Goal: Task Accomplishment & Management: Use online tool/utility

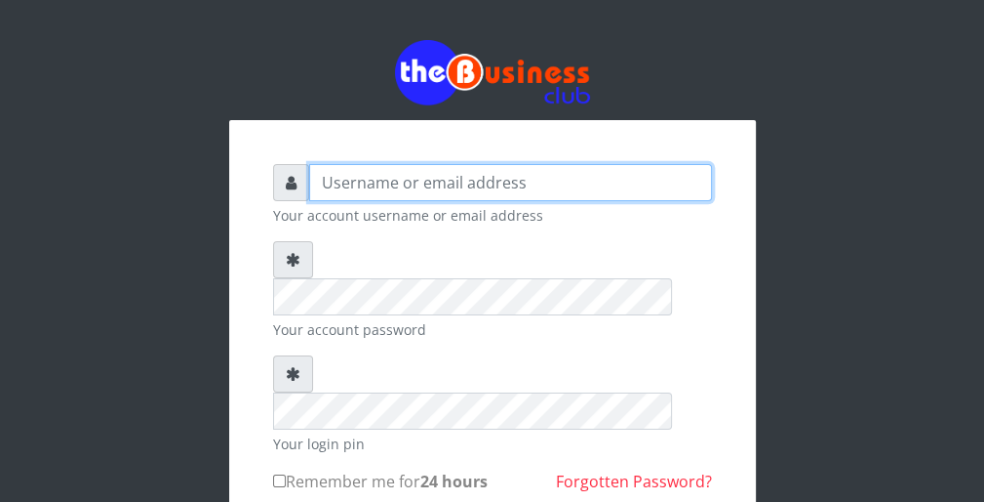
type input "wergbac8"
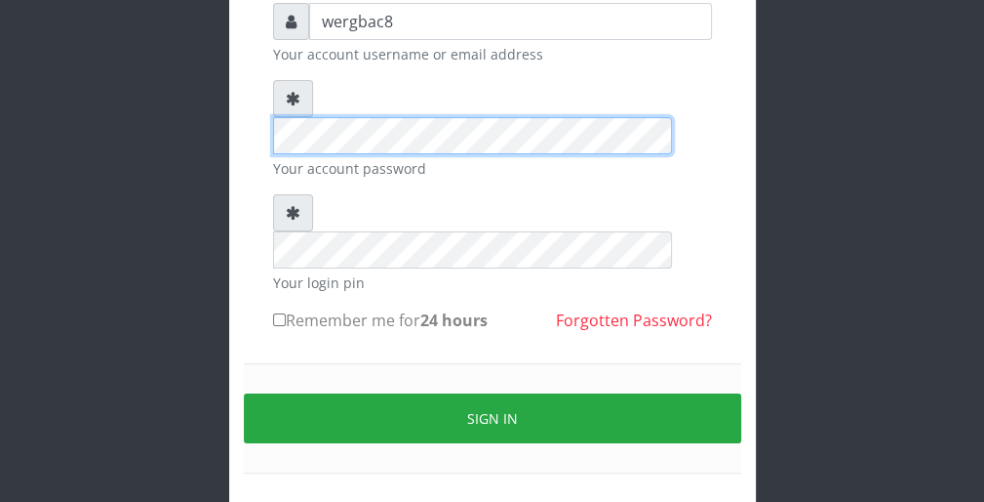
scroll to position [180, 0]
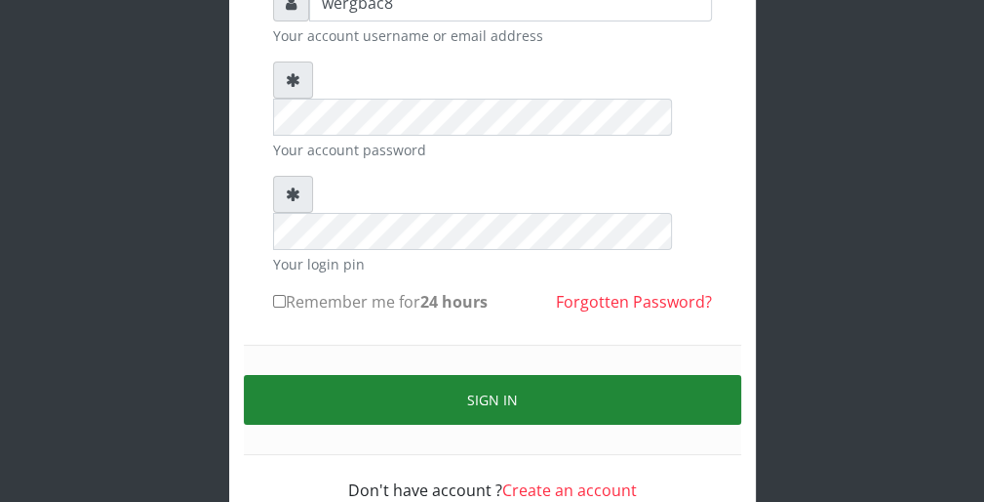
click at [720, 375] on button "Sign in" at bounding box center [493, 400] width 498 height 50
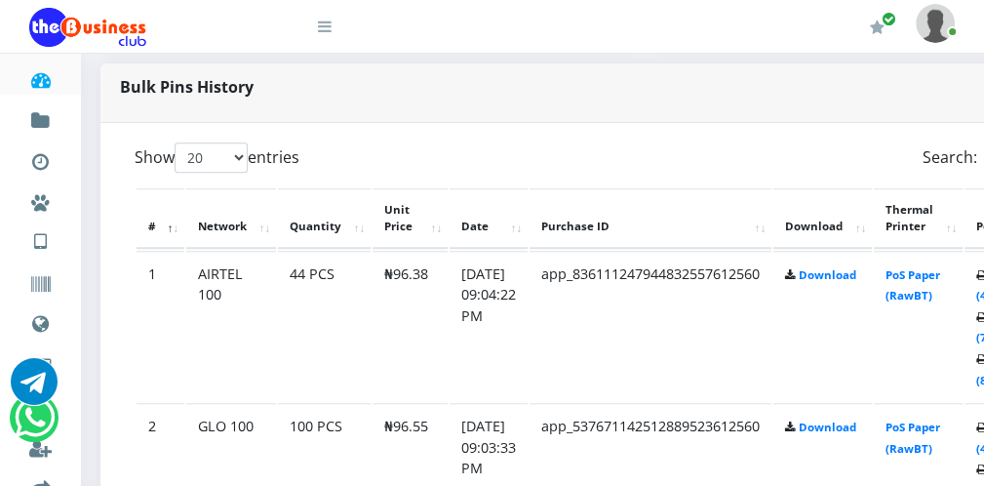
scroll to position [937, 39]
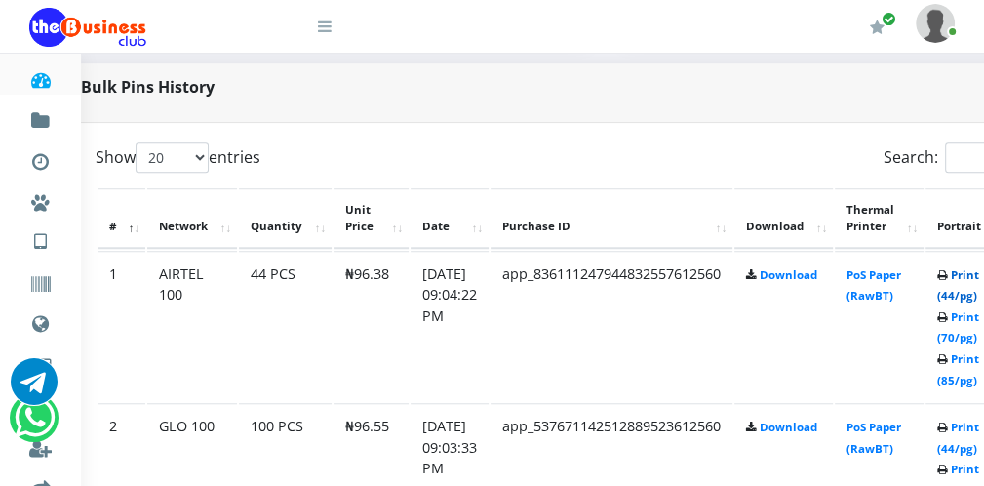
click at [972, 298] on link "Print (44/pg)" at bounding box center [959, 285] width 42 height 36
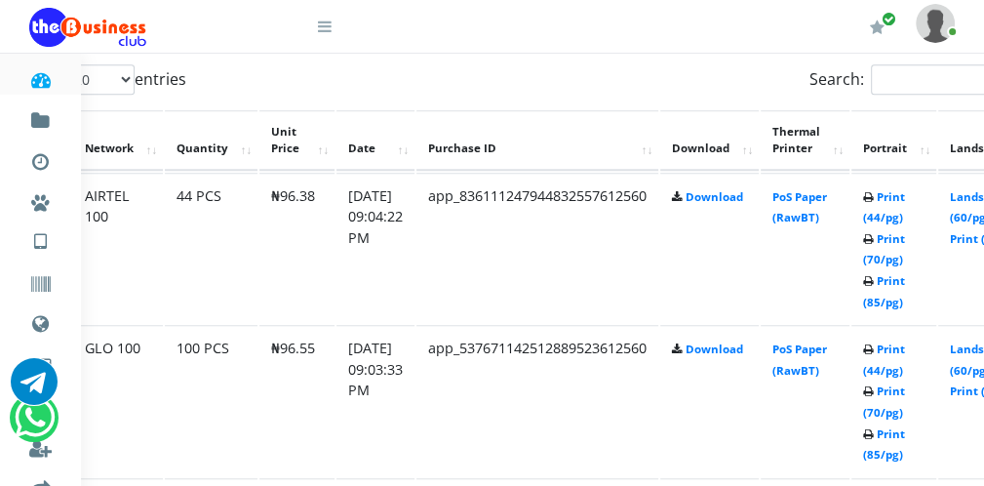
scroll to position [1015, 74]
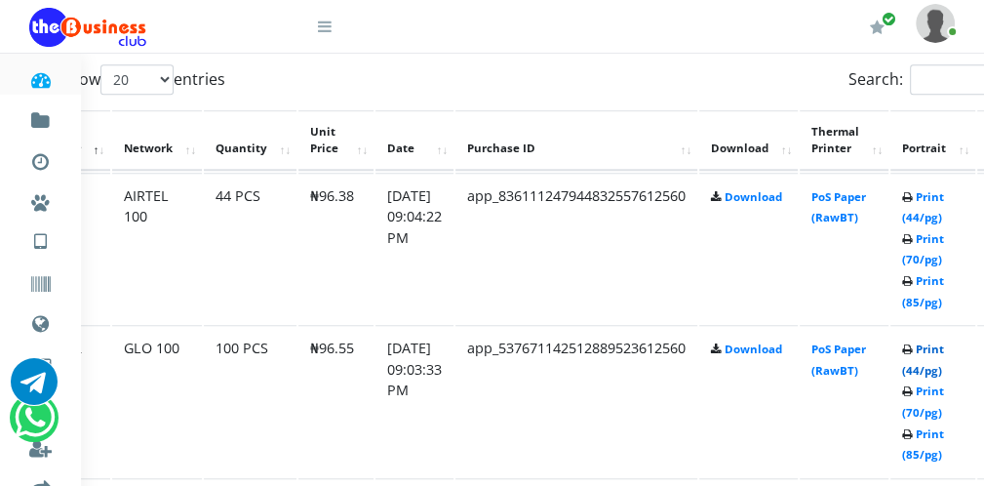
click at [934, 368] on link "Print (44/pg)" at bounding box center [924, 359] width 42 height 36
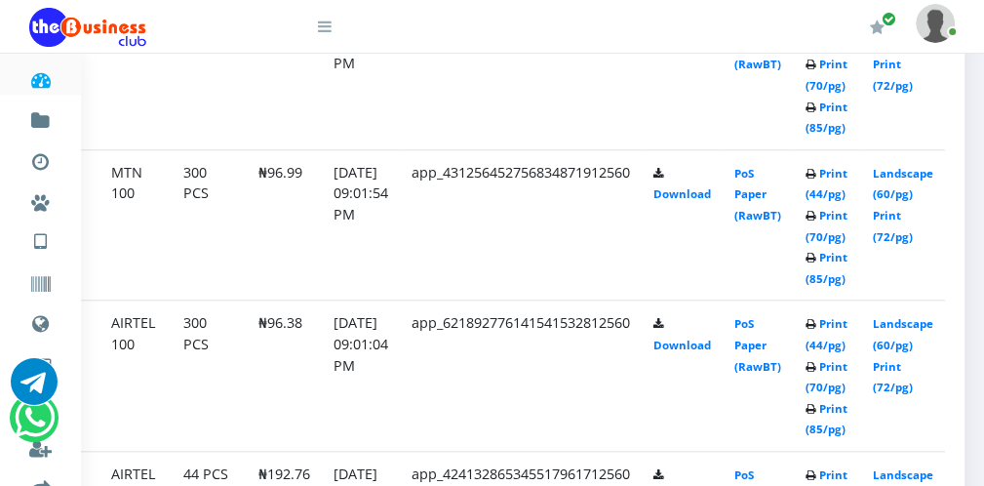
scroll to position [1210, 266]
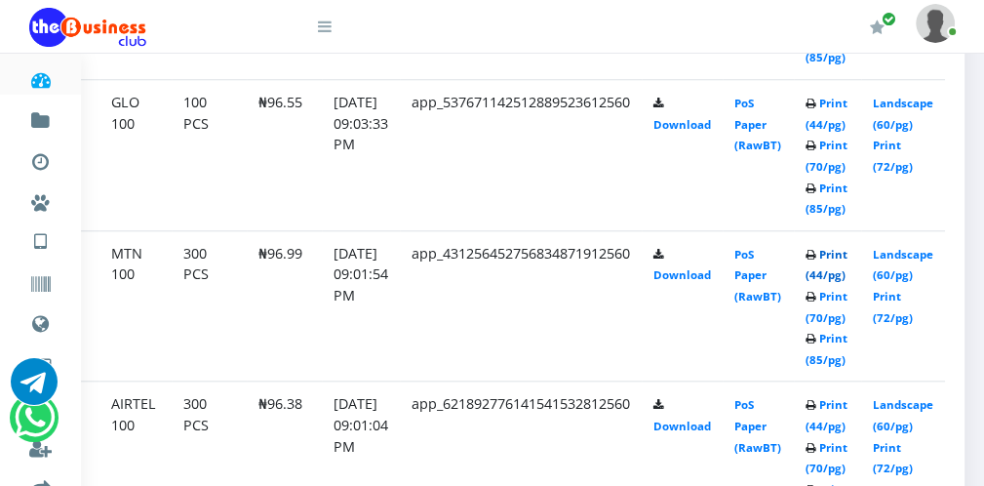
click at [845, 275] on link "Print (44/pg)" at bounding box center [827, 265] width 42 height 36
click at [844, 424] on link "Print (44/pg)" at bounding box center [827, 415] width 42 height 36
